Goal: Transaction & Acquisition: Subscribe to service/newsletter

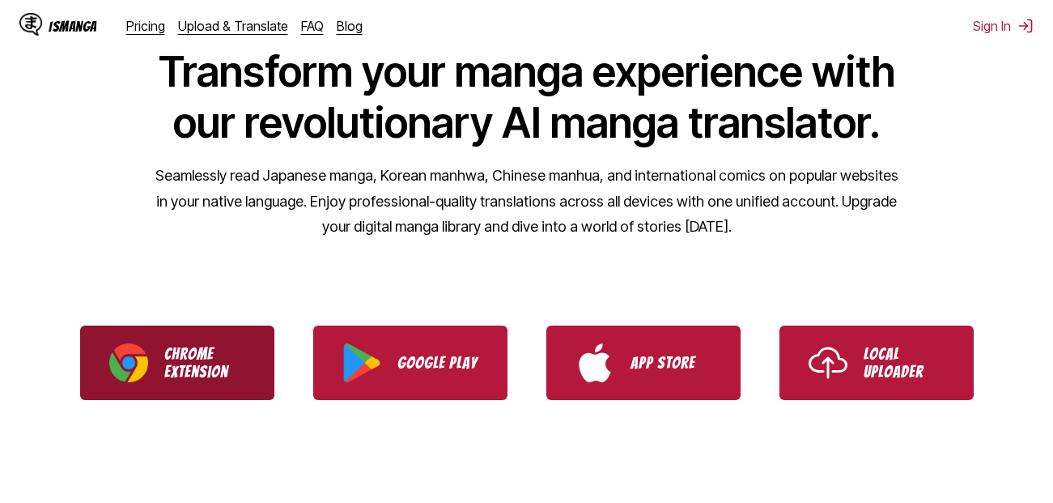
click at [193, 359] on p "Chrome Extension" at bounding box center [204, 363] width 81 height 36
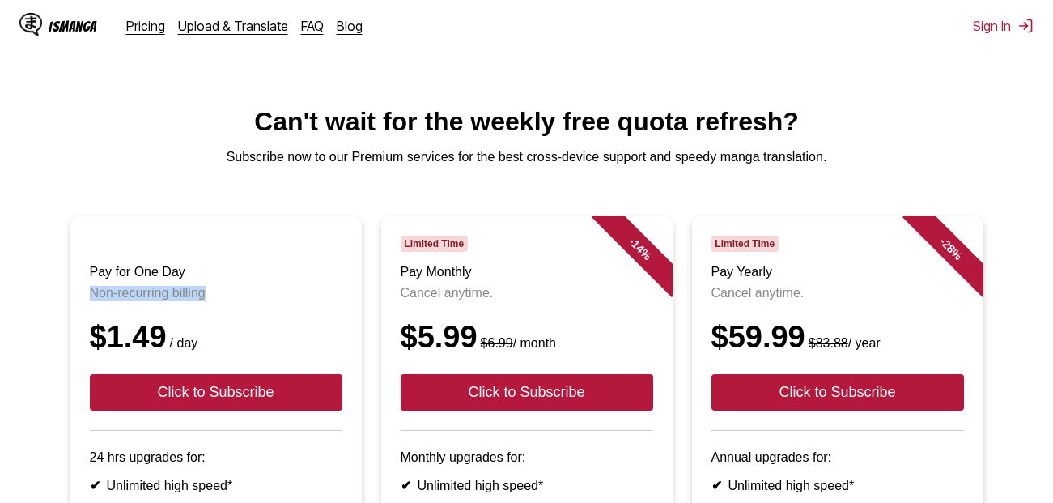
drag, startPoint x: 86, startPoint y: 310, endPoint x: 245, endPoint y: 306, distance: 158.7
click at [245, 306] on article "Pay for One Day Non-recurring billing $1.49 / day Click to Subscribe 24 hrs upg…" at bounding box center [215, 467] width 291 height 502
click at [210, 300] on p "Non-recurring billing" at bounding box center [216, 293] width 253 height 15
drag, startPoint x: 92, startPoint y: 352, endPoint x: 189, endPoint y: 353, distance: 97.2
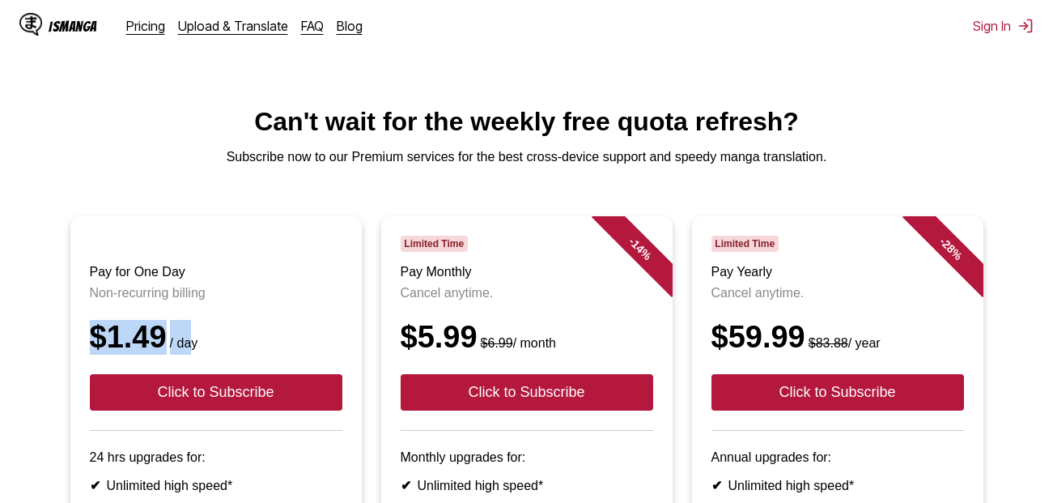
click at [189, 353] on div "$1.49 / day" at bounding box center [216, 337] width 253 height 35
click at [189, 350] on small "/ day" at bounding box center [183, 343] width 32 height 14
click at [417, 300] on p "Cancel anytime." at bounding box center [527, 293] width 253 height 15
click at [418, 300] on p "Cancel anytime." at bounding box center [527, 293] width 253 height 15
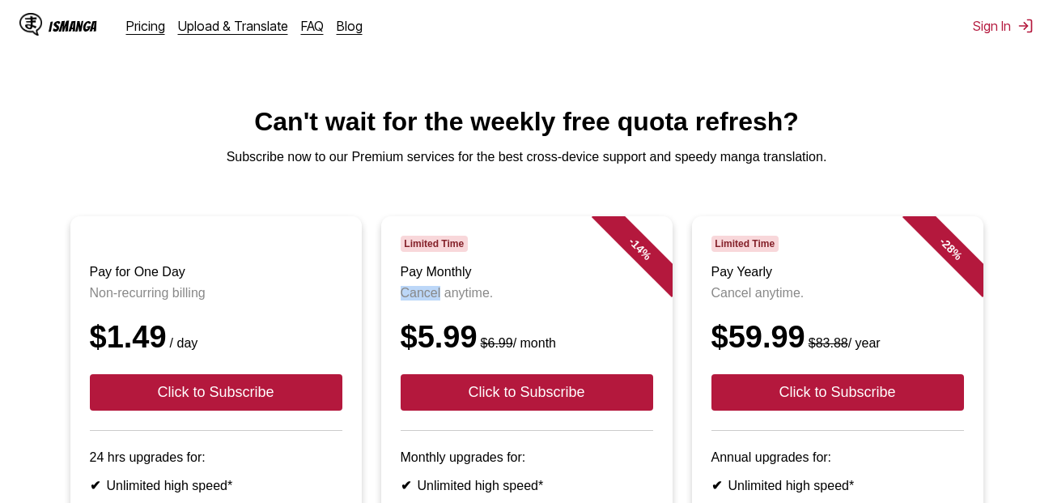
click at [418, 300] on p "Cancel anytime." at bounding box center [527, 293] width 253 height 15
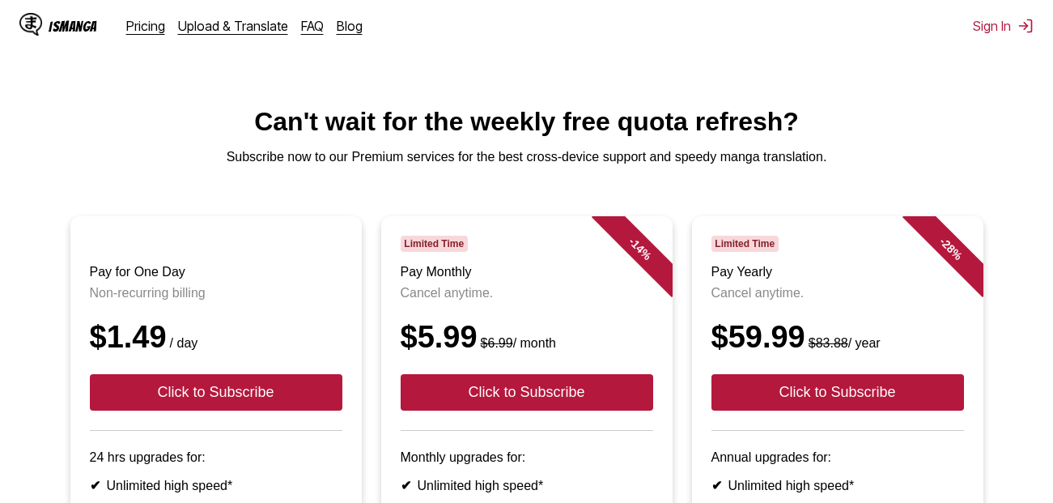
click at [418, 300] on p "Cancel anytime." at bounding box center [527, 293] width 253 height 15
click at [491, 342] on div "$5.99 $6.99 / month" at bounding box center [527, 337] width 253 height 35
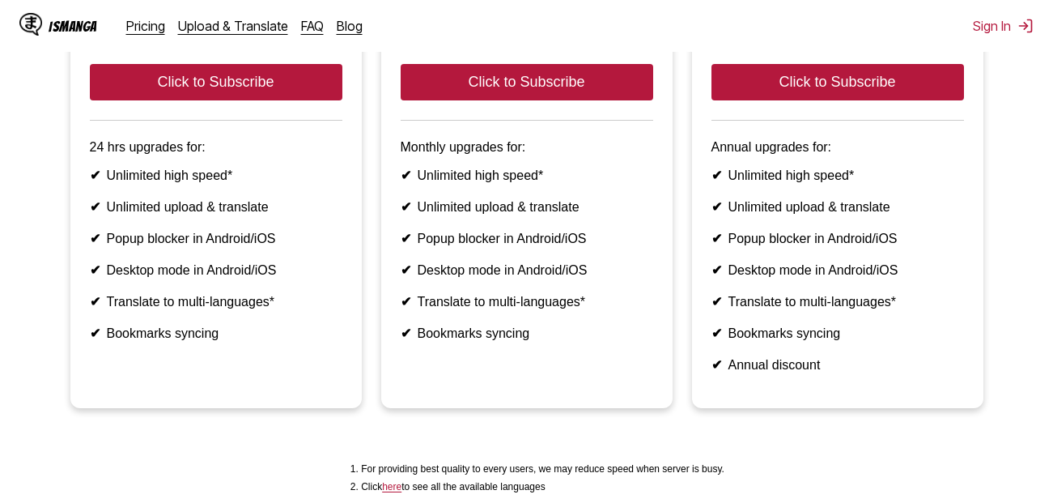
scroll to position [324, 0]
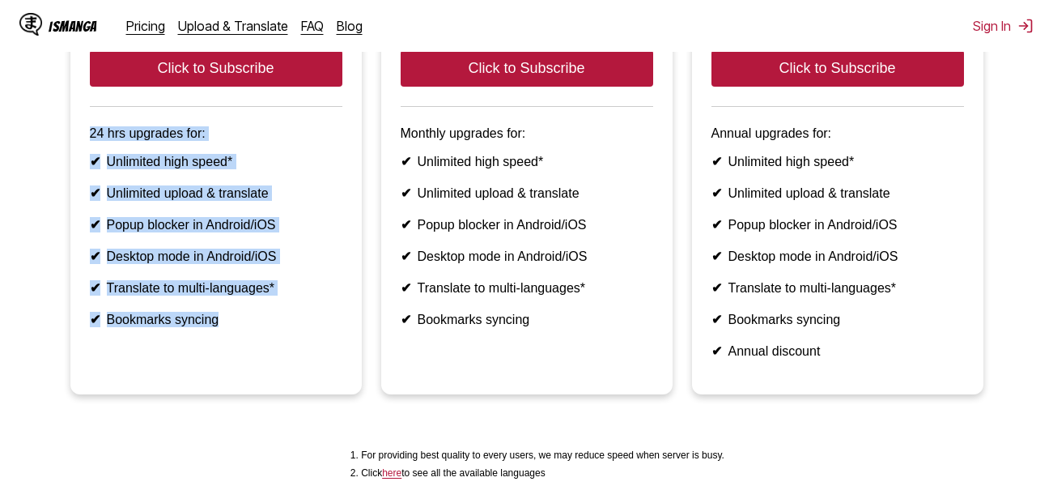
drag, startPoint x: 83, startPoint y: 151, endPoint x: 273, endPoint y: 344, distance: 271.4
click at [273, 344] on article "Pay for One Day Non-recurring billing $1.49 / day Click to Subscribe 24 hrs upg…" at bounding box center [215, 143] width 291 height 502
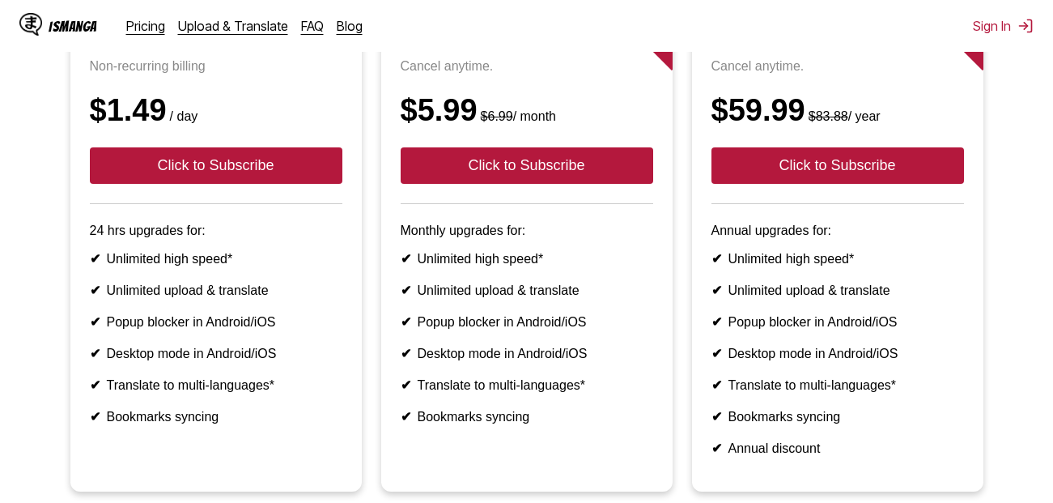
scroll to position [162, 0]
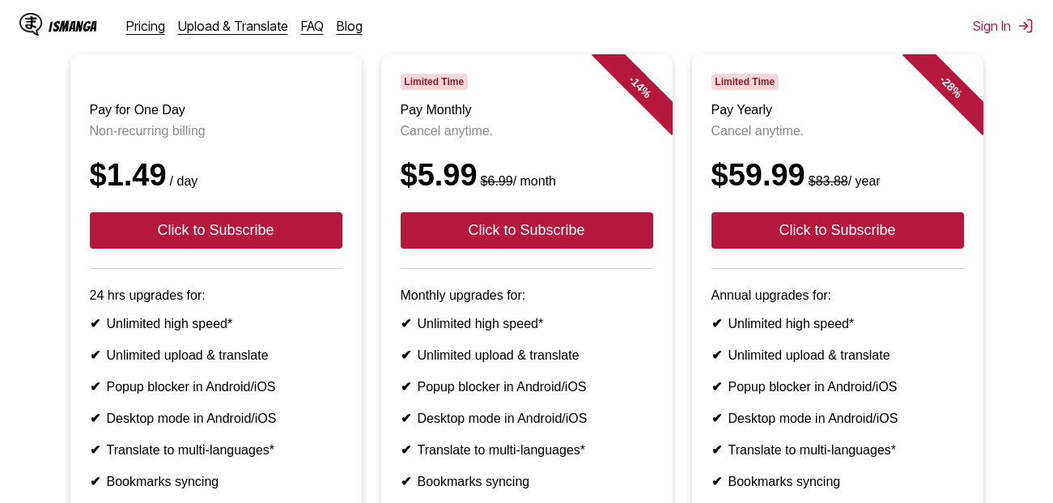
click at [464, 363] on ul "✔ Unlimited high speed* ✔ Unlimited upload & translate ✔ Popup blocker in Andro…" at bounding box center [527, 402] width 253 height 173
drag, startPoint x: 419, startPoint y: 410, endPoint x: 631, endPoint y: 410, distance: 212.1
click at [631, 394] on li "✔ Popup blocker in Android/iOS" at bounding box center [527, 386] width 253 height 15
click at [619, 394] on li "✔ Popup blocker in Android/iOS" at bounding box center [527, 386] width 253 height 15
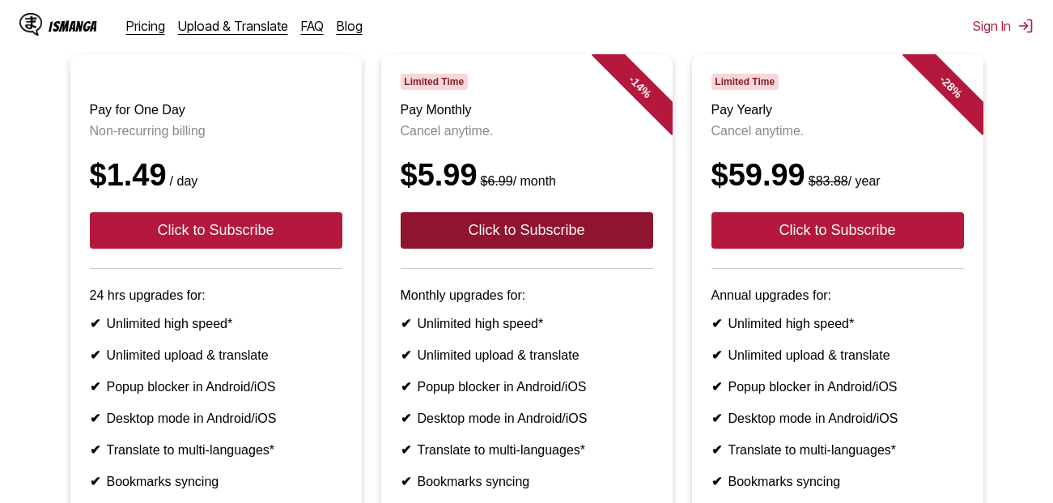
click at [599, 249] on button "Click to Subscribe" at bounding box center [527, 230] width 253 height 36
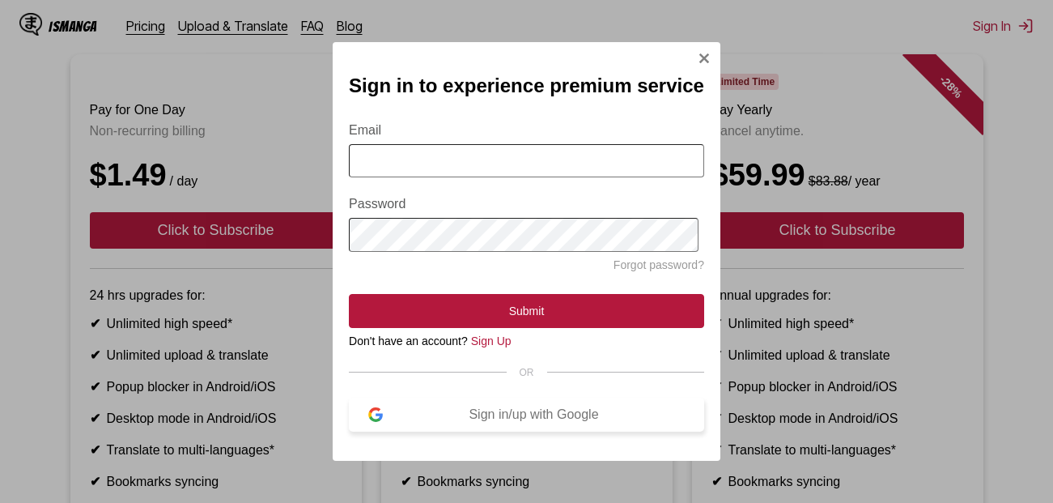
click at [509, 419] on div "Sign in/up with Google" at bounding box center [534, 414] width 302 height 15
